Goal: Task Accomplishment & Management: Manage account settings

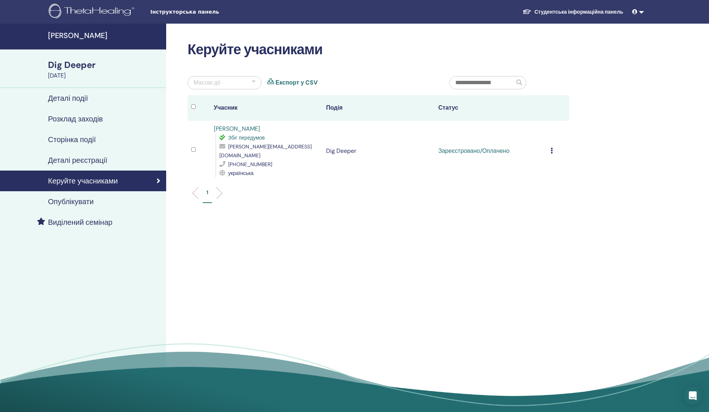
click at [77, 36] on h4 "[PERSON_NAME]" at bounding box center [105, 35] width 114 height 9
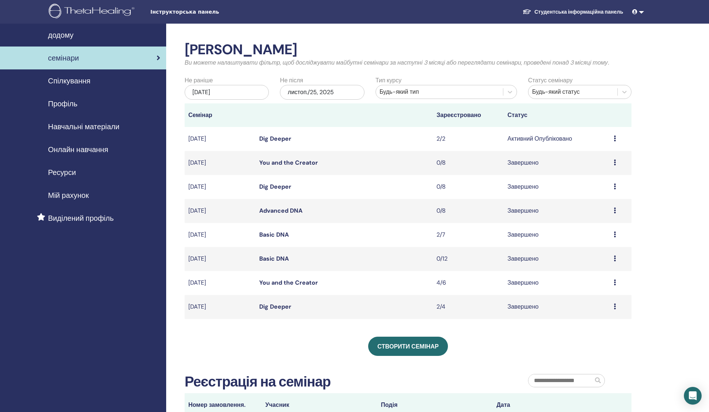
click at [290, 139] on link "Dig Deeper" at bounding box center [275, 139] width 32 height 8
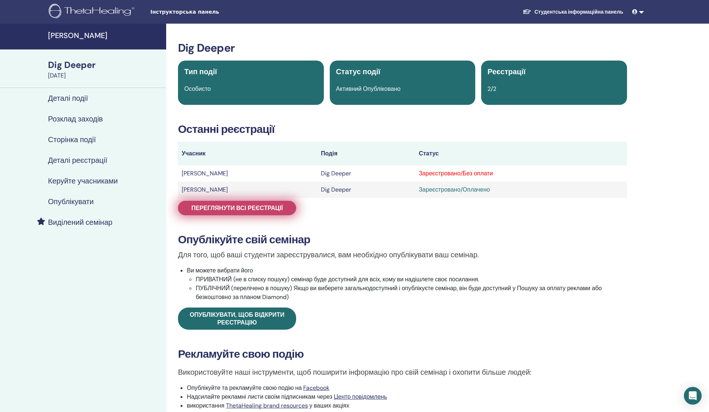
click at [281, 203] on link "Переглянути всі реєстрації" at bounding box center [237, 208] width 118 height 14
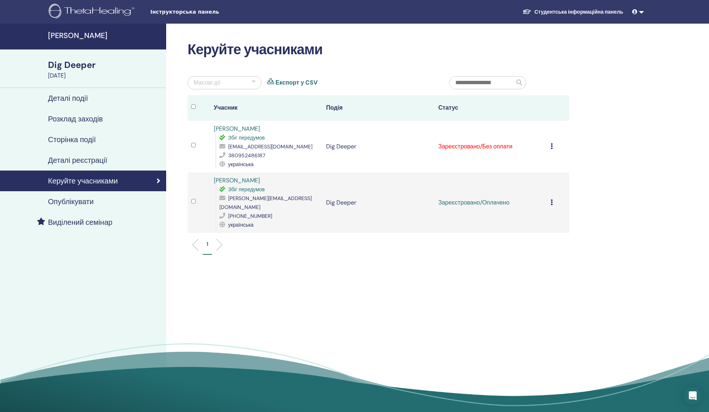
click at [550, 148] on td "Скасувати реєстрацію Не проводити автоматичну сертифікацію Позначити як оплачен…" at bounding box center [558, 147] width 23 height 52
click at [552, 149] on icon at bounding box center [552, 146] width 2 height 6
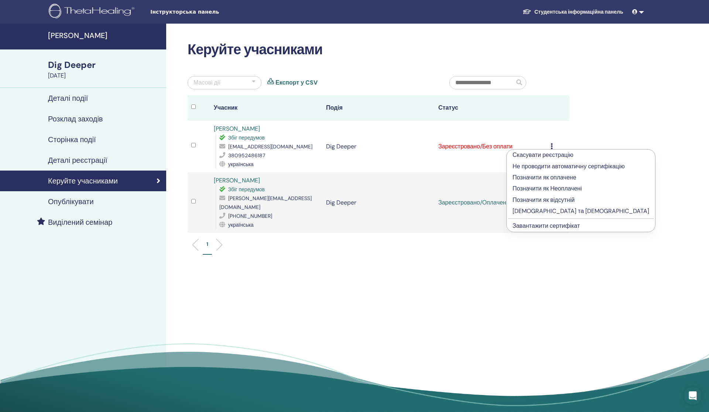
click at [551, 177] on p "Позначити як оплачене" at bounding box center [581, 177] width 137 height 9
